Goal: Navigation & Orientation: Find specific page/section

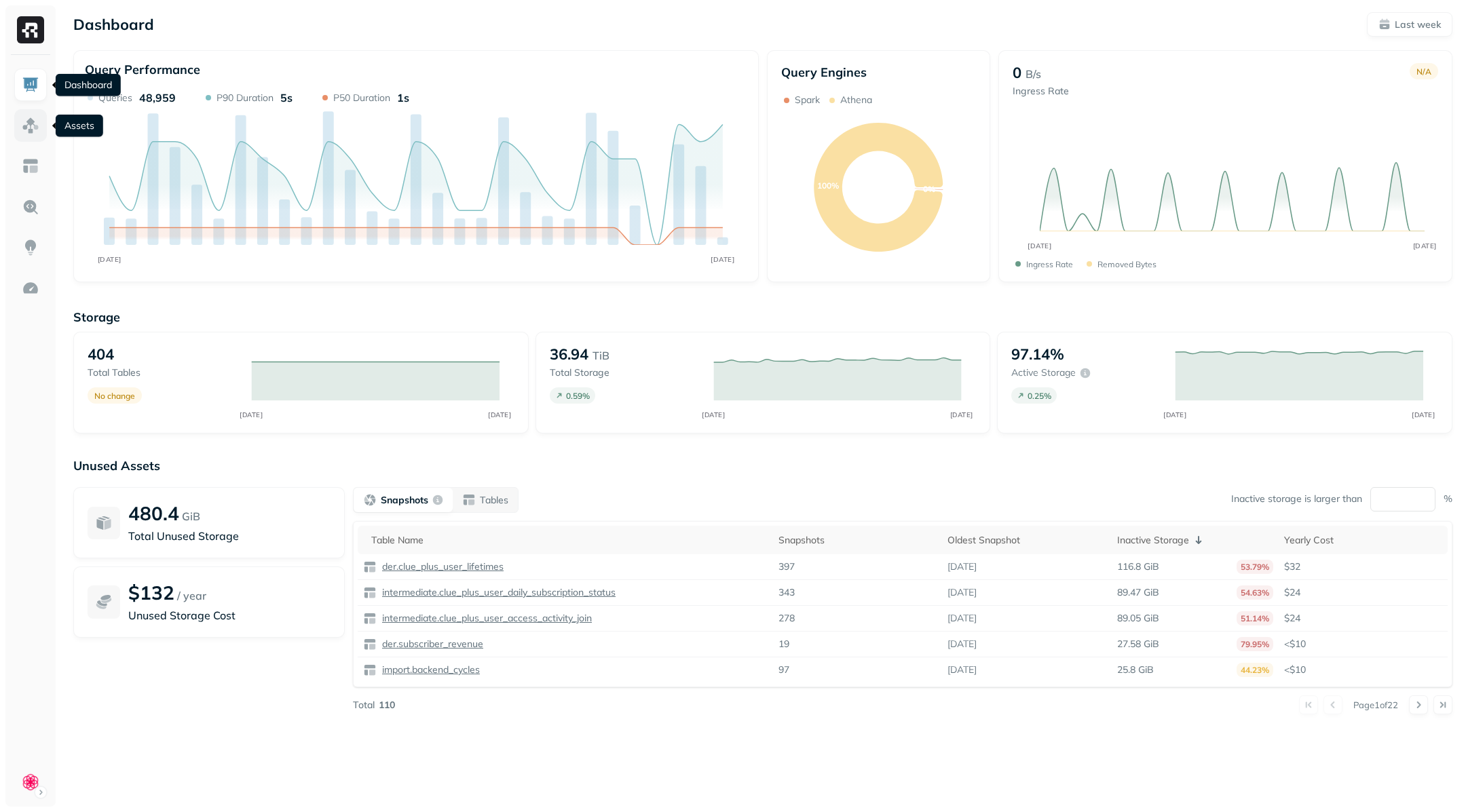
click at [15, 128] on link at bounding box center [30, 125] width 33 height 33
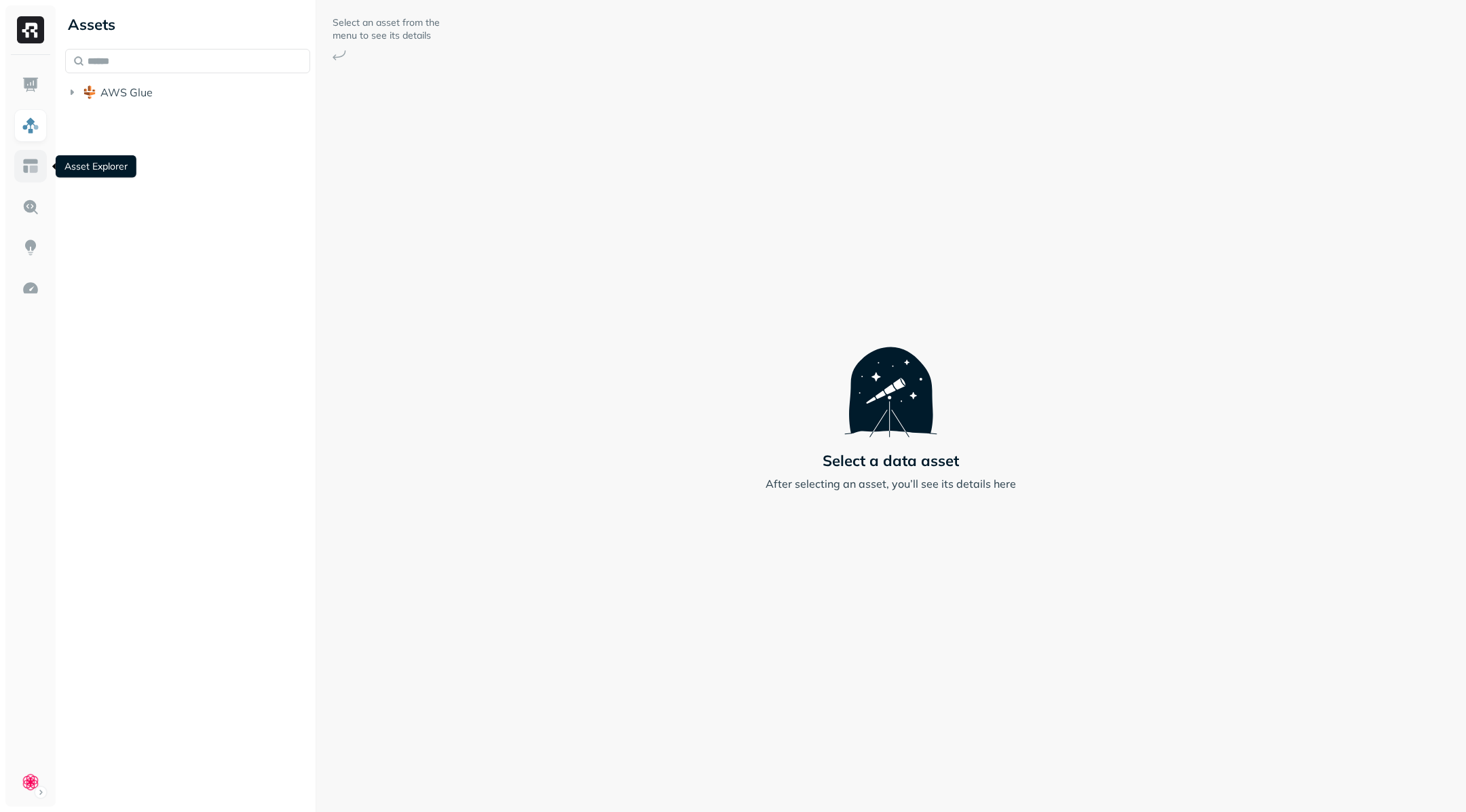
click at [19, 166] on link at bounding box center [30, 166] width 33 height 33
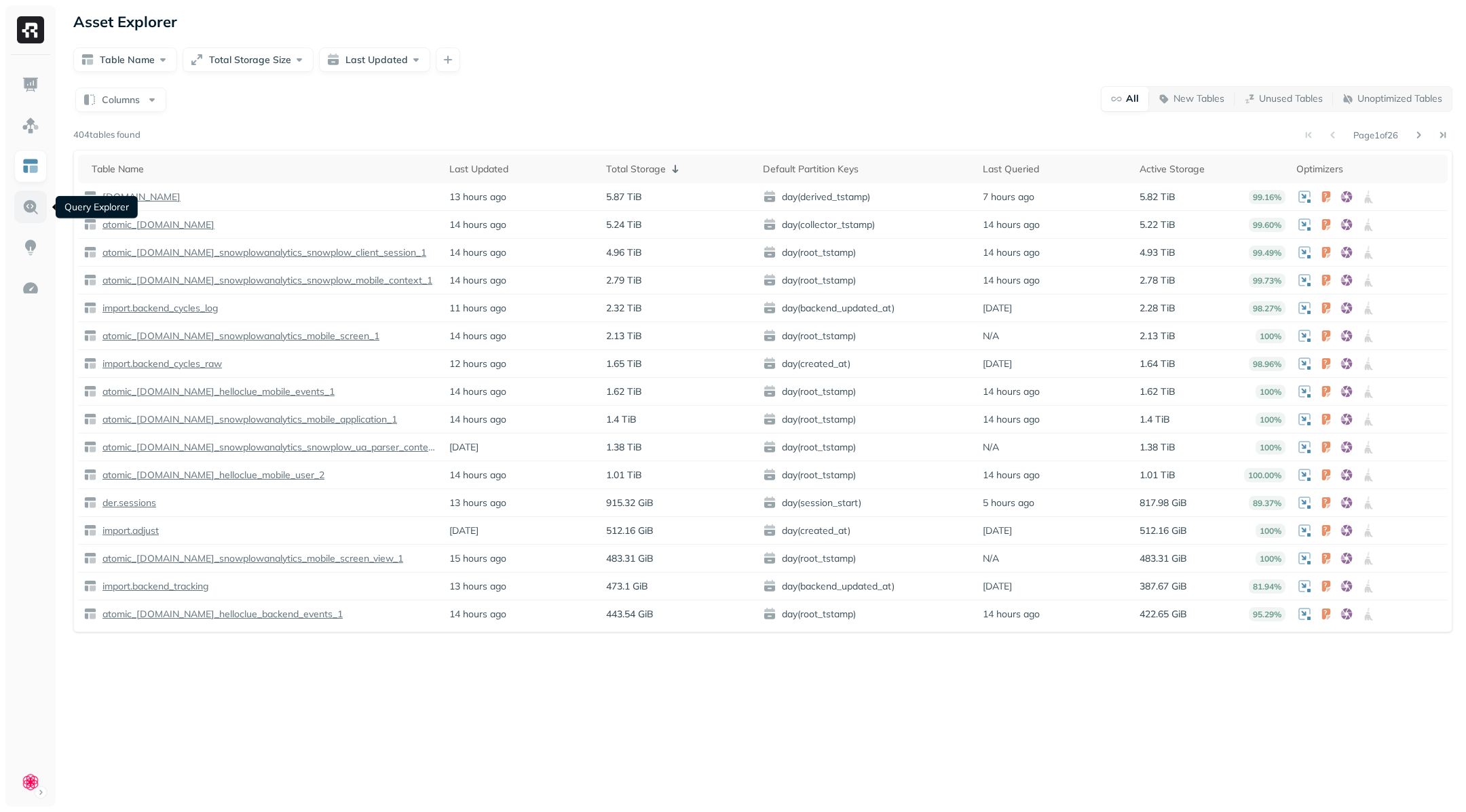
click at [25, 213] on img at bounding box center [31, 207] width 18 height 18
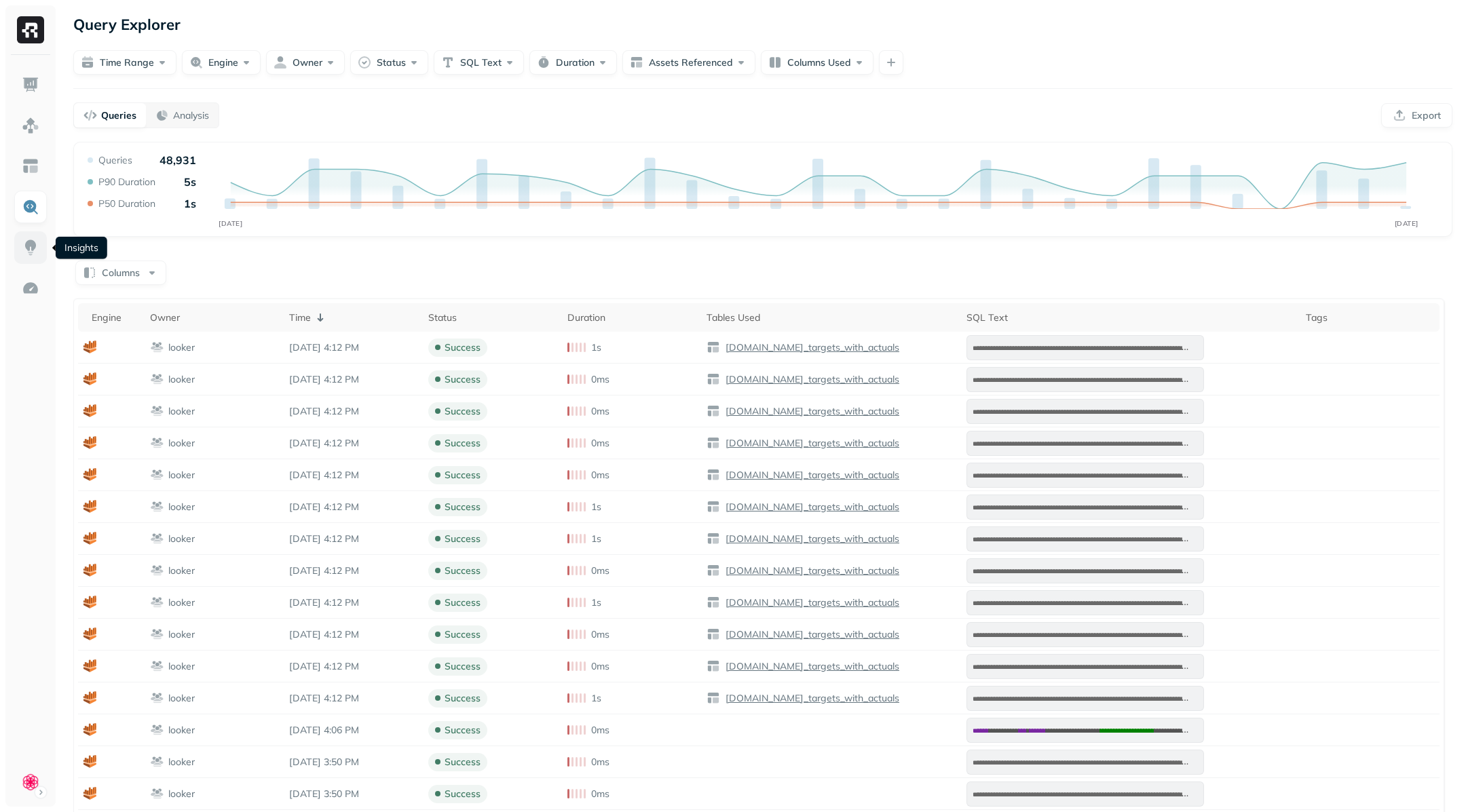
click at [36, 257] on link at bounding box center [30, 247] width 33 height 33
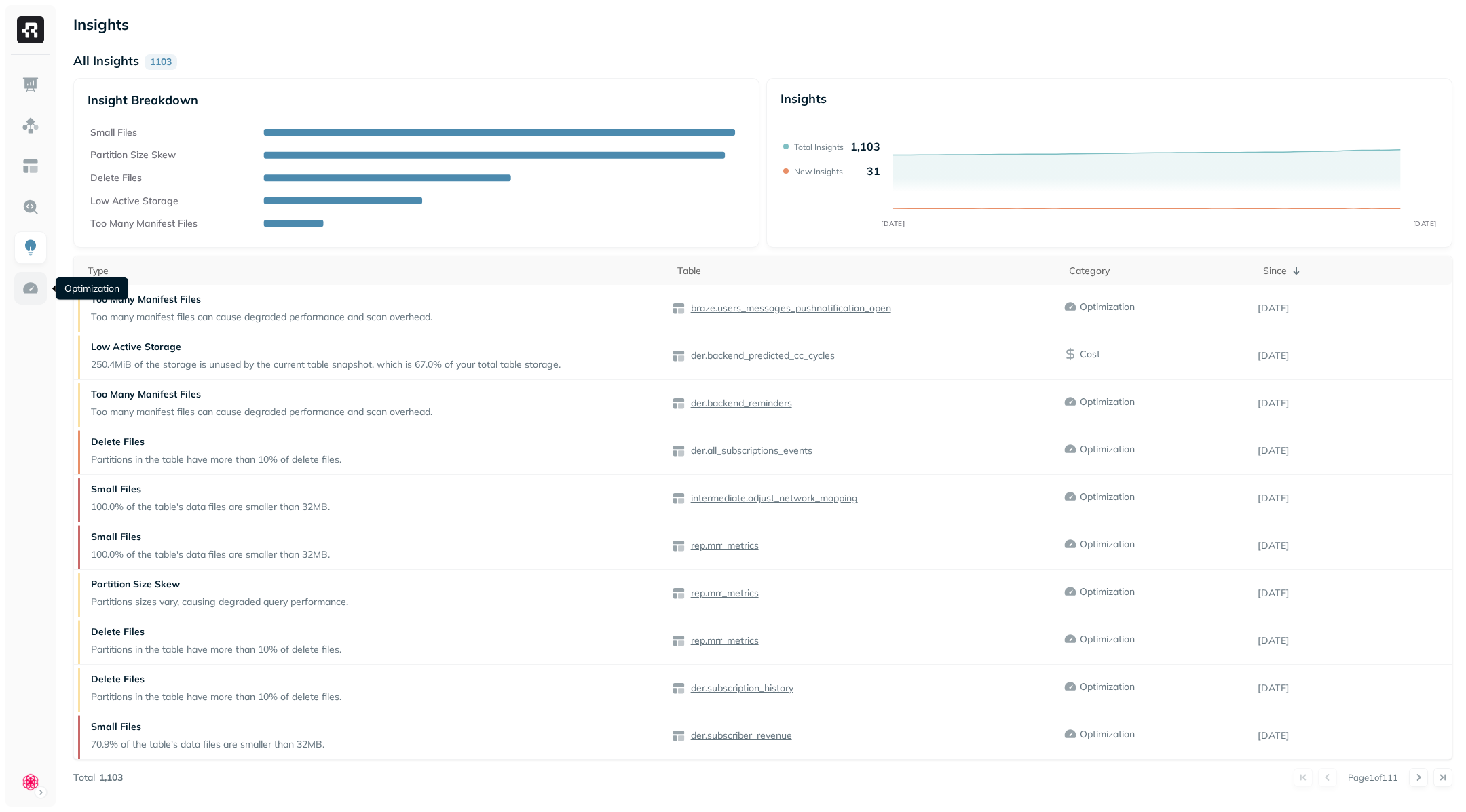
click at [32, 283] on img at bounding box center [31, 288] width 18 height 18
